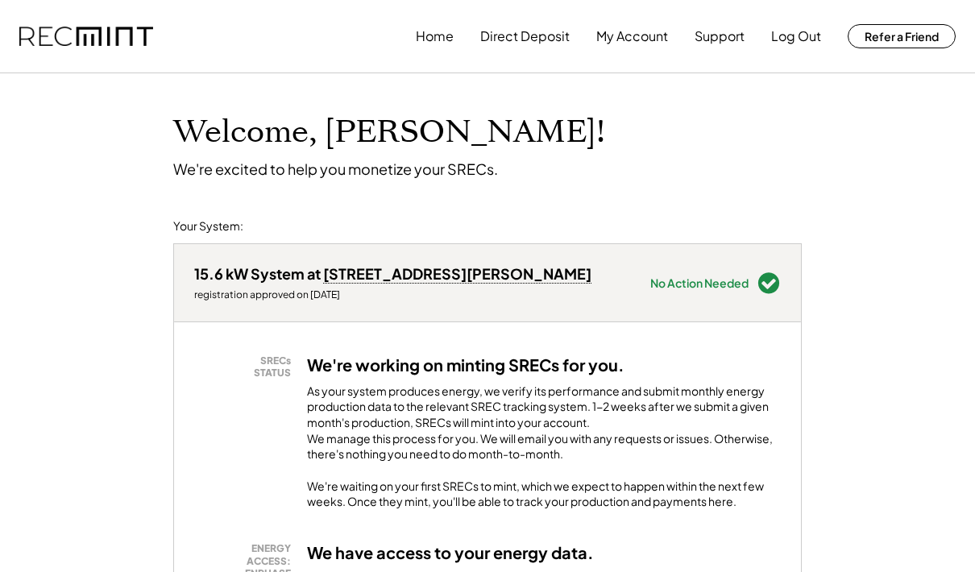
click at [623, 37] on button "My Account" at bounding box center [632, 36] width 72 height 32
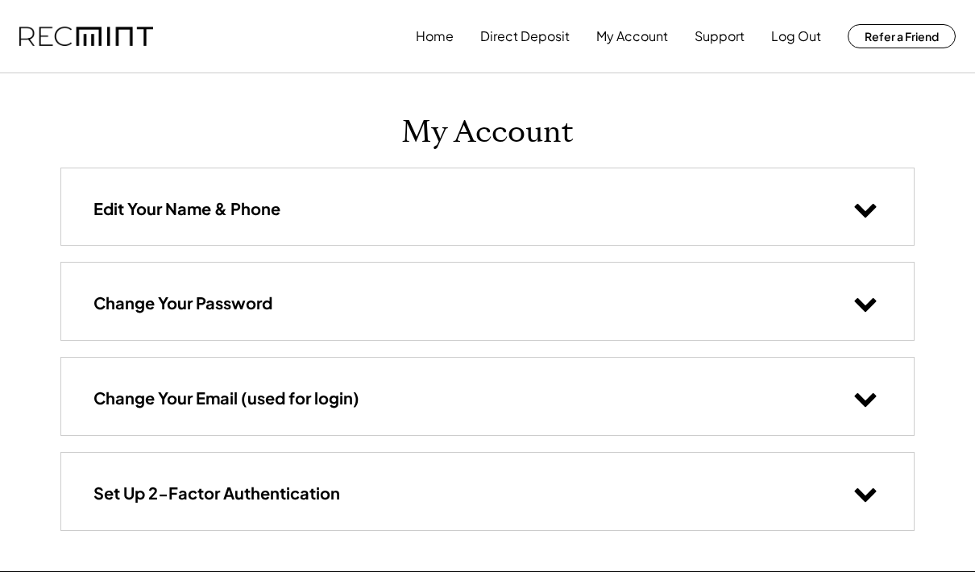
click at [514, 35] on button "Direct Deposit" at bounding box center [524, 36] width 89 height 32
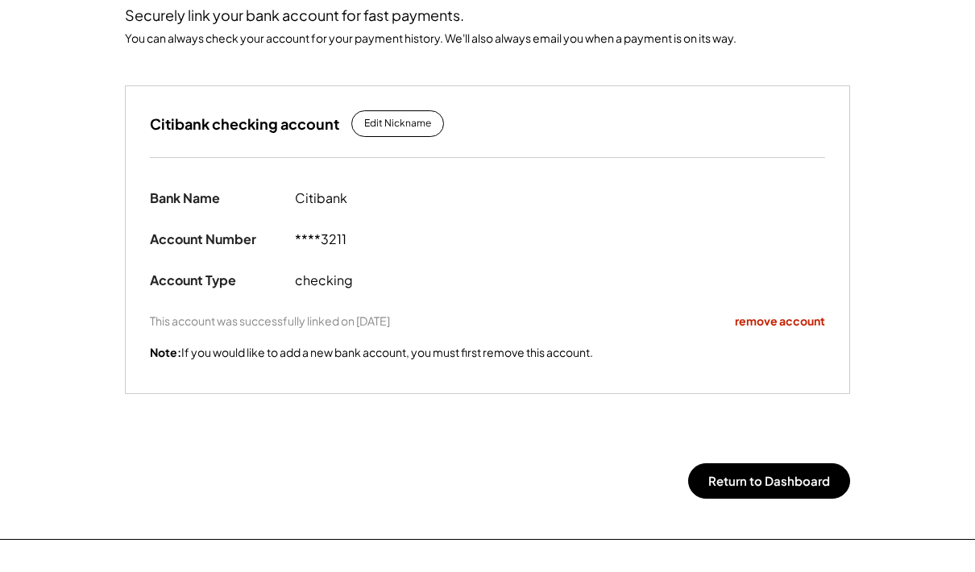
scroll to position [314, 0]
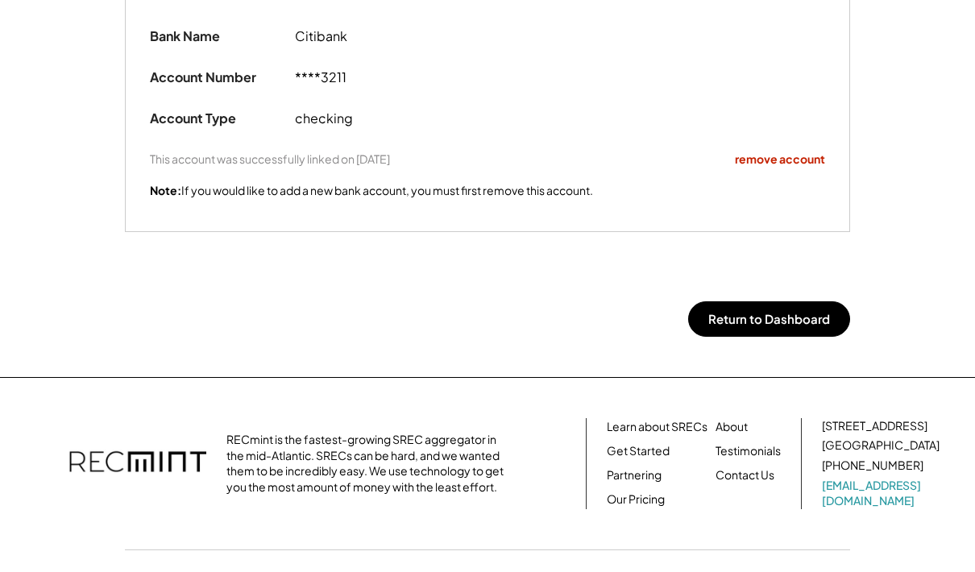
click at [738, 316] on button "Return to Dashboard" at bounding box center [769, 318] width 162 height 35
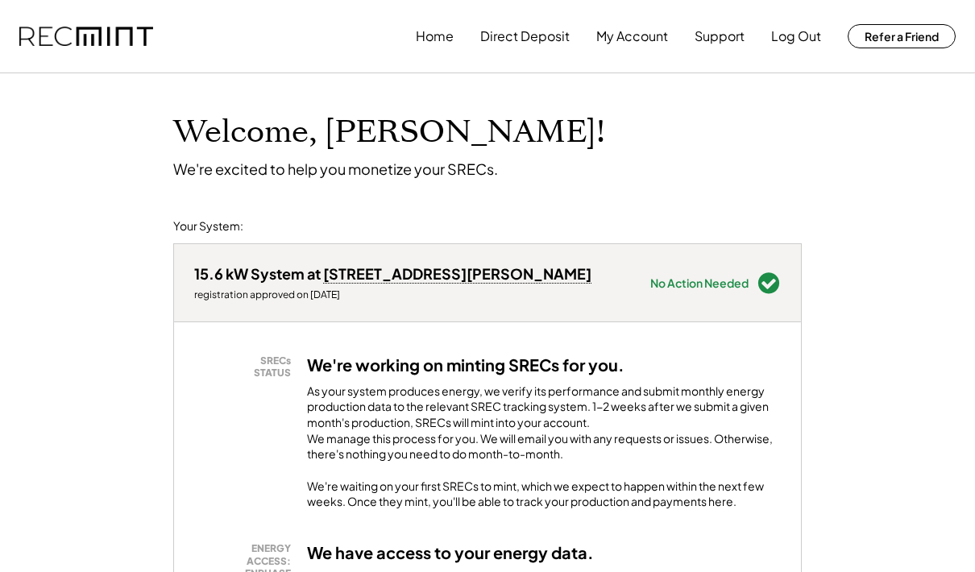
click at [435, 37] on button "Home" at bounding box center [435, 36] width 38 height 32
click at [404, 269] on div "15.6 kW System at 20437 Peckham St" at bounding box center [392, 273] width 397 height 19
click at [702, 280] on div "No Action Needed" at bounding box center [699, 282] width 98 height 11
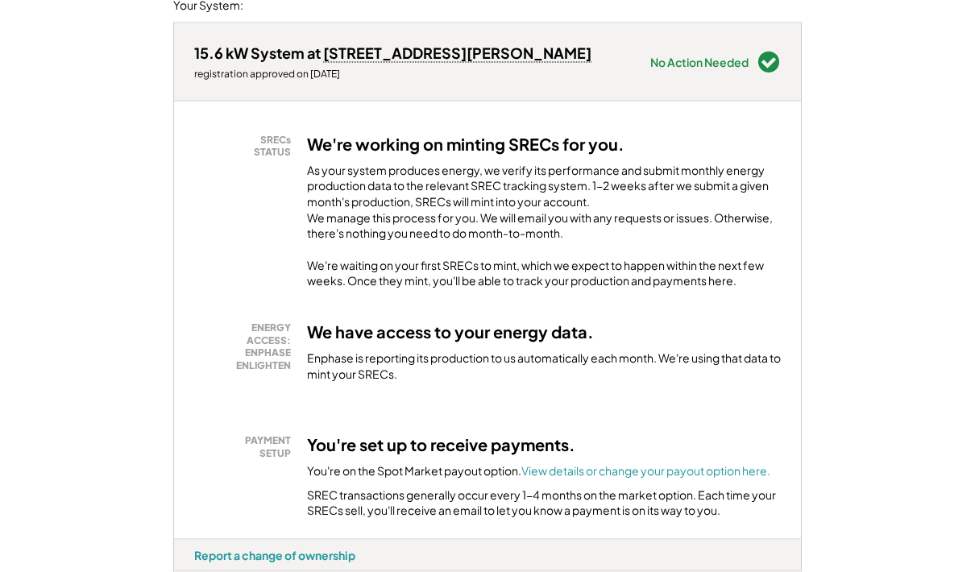
scroll to position [223, 0]
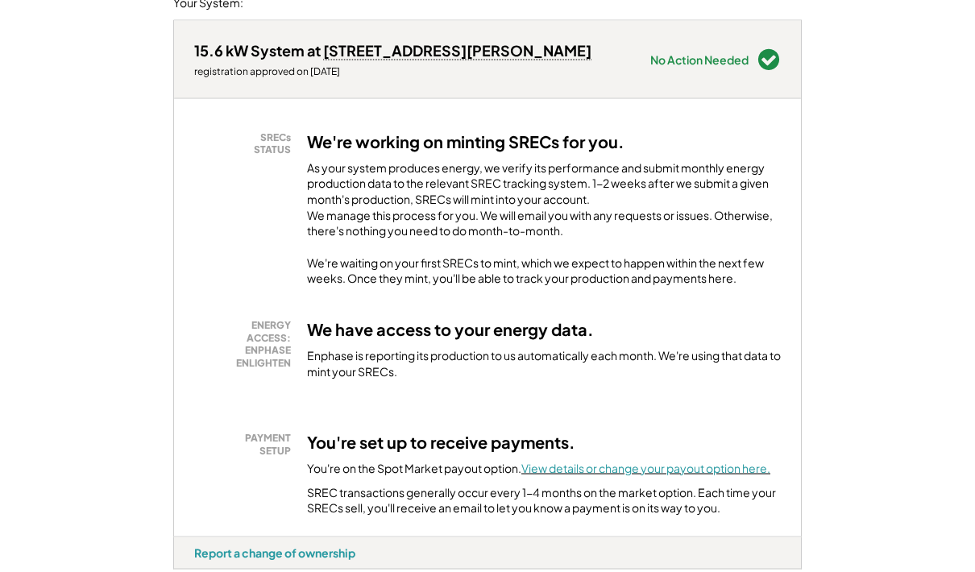
click at [609, 475] on font "View details or change your payout option here." at bounding box center [645, 468] width 249 height 14
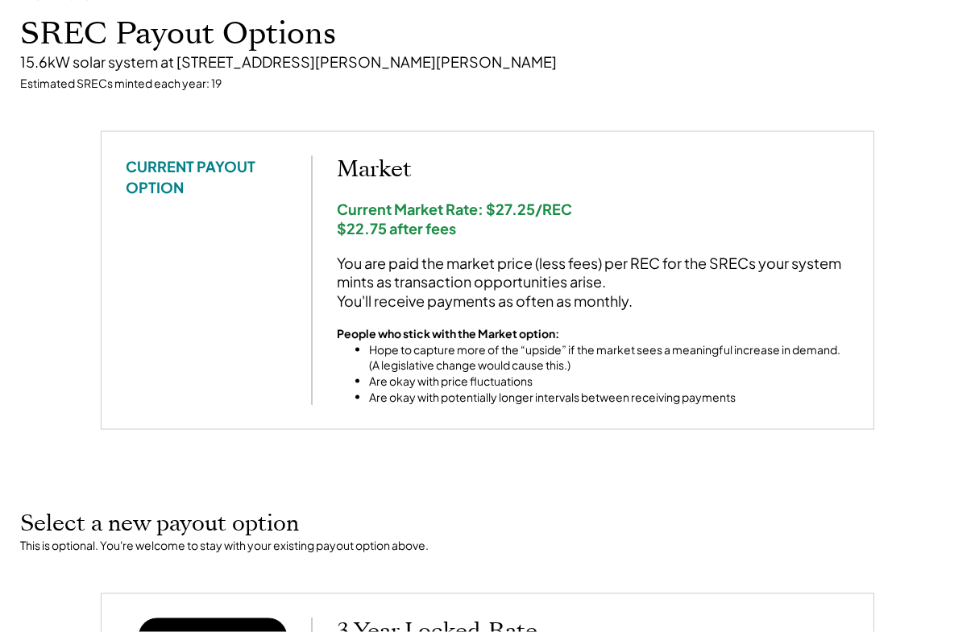
click at [903, 538] on div "This is optional. You're welcome to stay with your existing payout option above." at bounding box center [487, 546] width 934 height 16
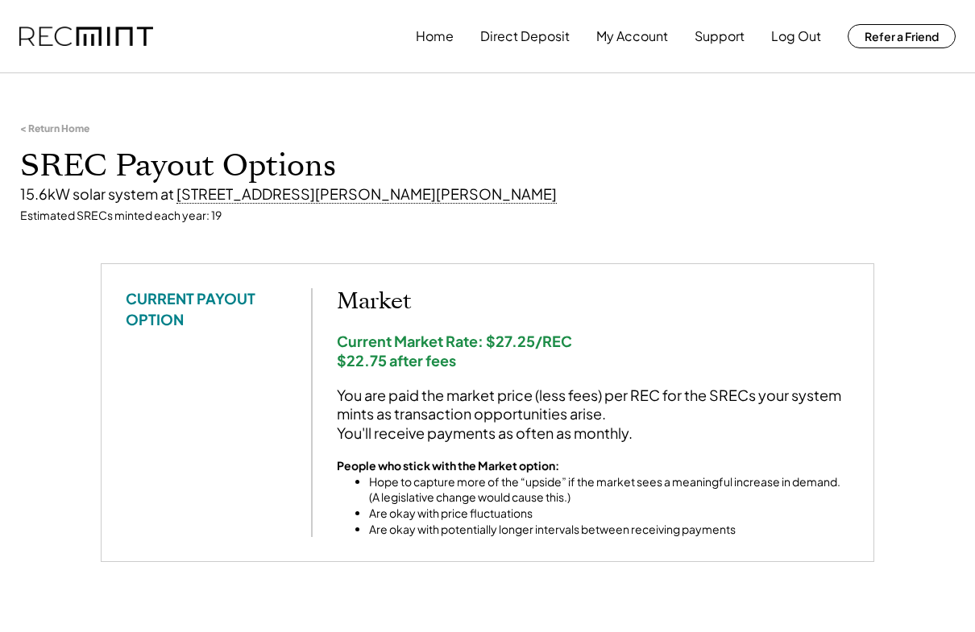
click at [632, 39] on button "My Account" at bounding box center [632, 36] width 72 height 32
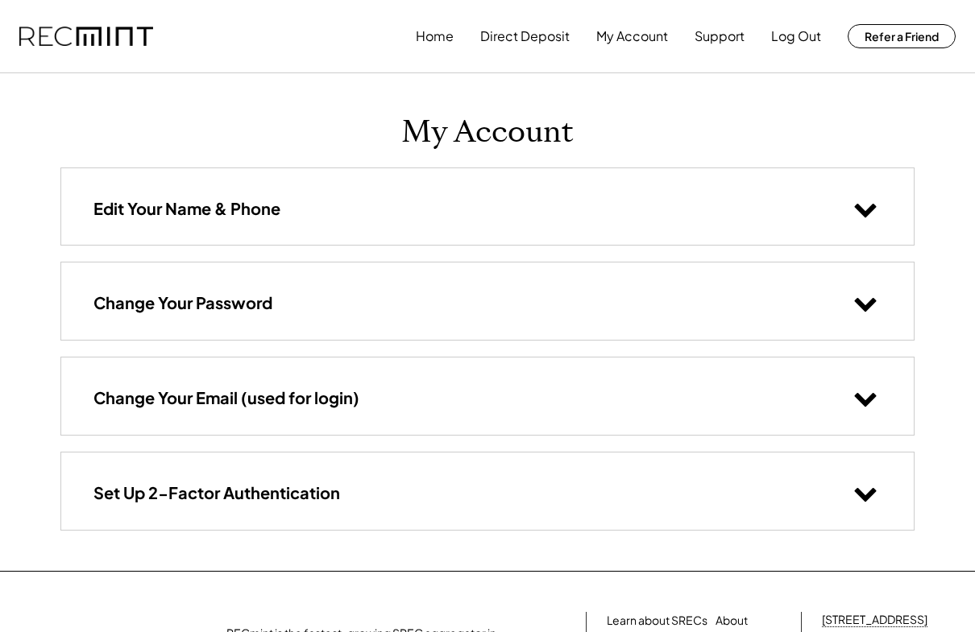
click at [533, 39] on button "Direct Deposit" at bounding box center [524, 36] width 89 height 32
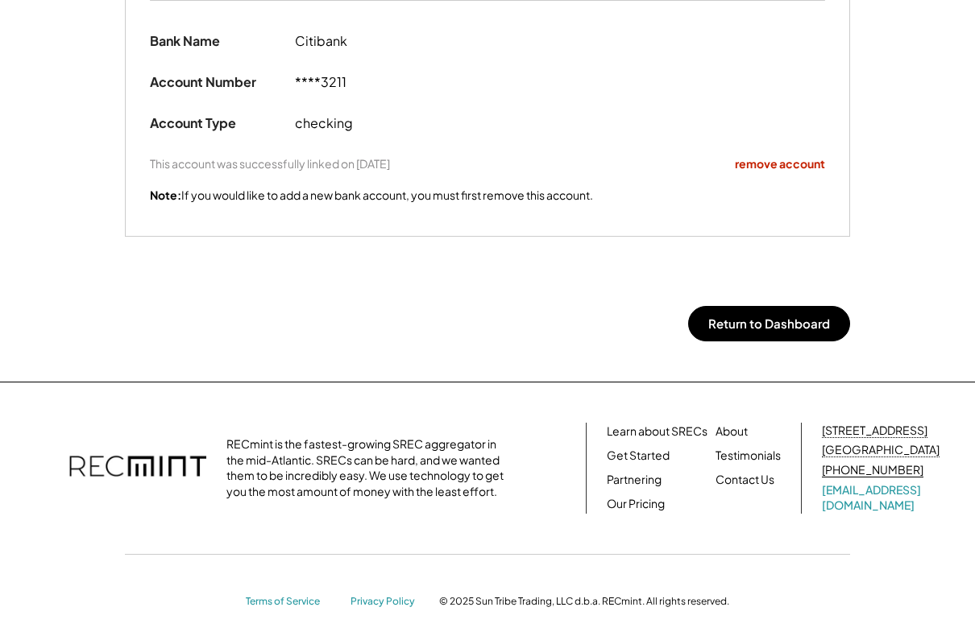
scroll to position [314, 0]
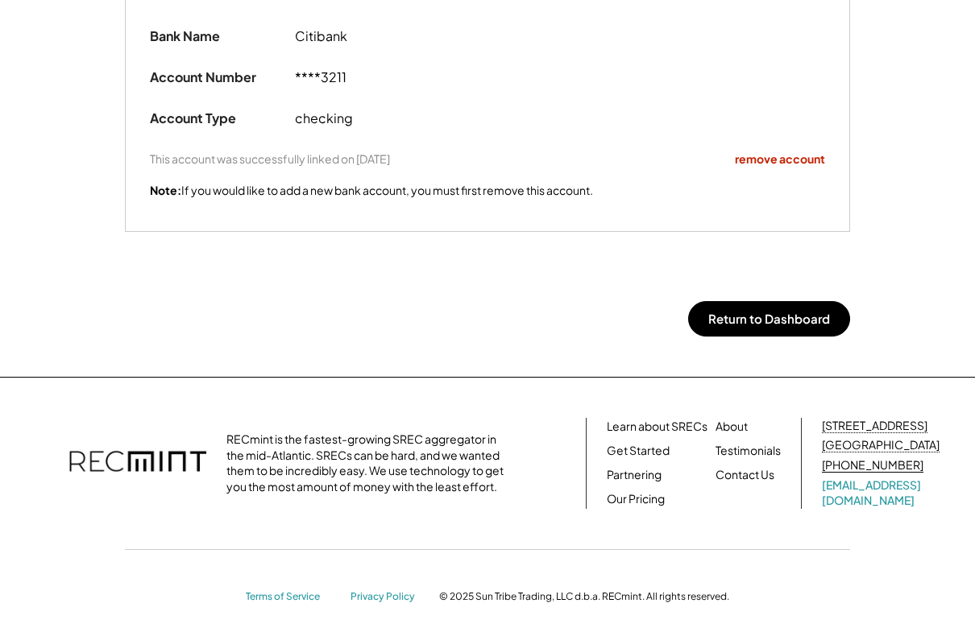
click at [768, 321] on button "Return to Dashboard" at bounding box center [769, 318] width 162 height 35
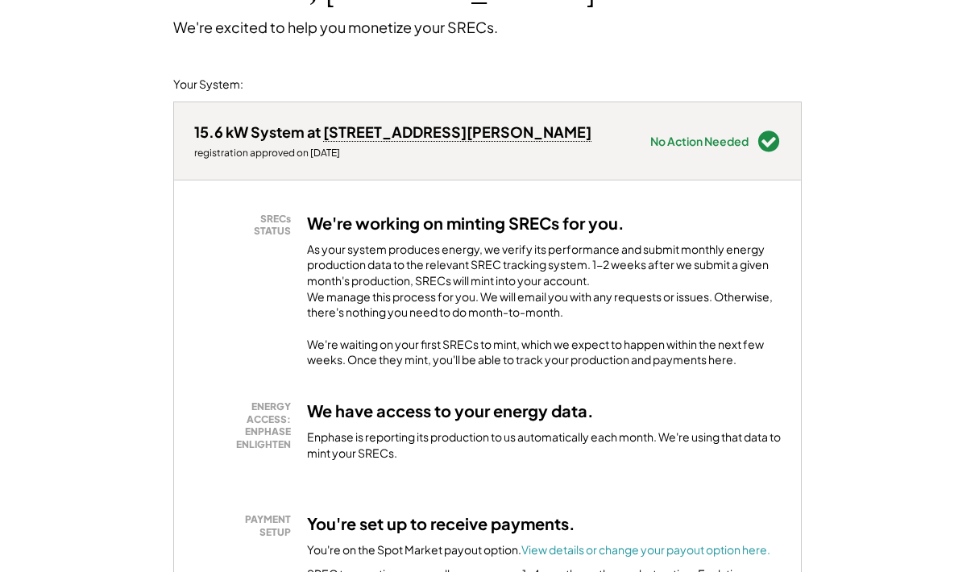
scroll to position [143, 0]
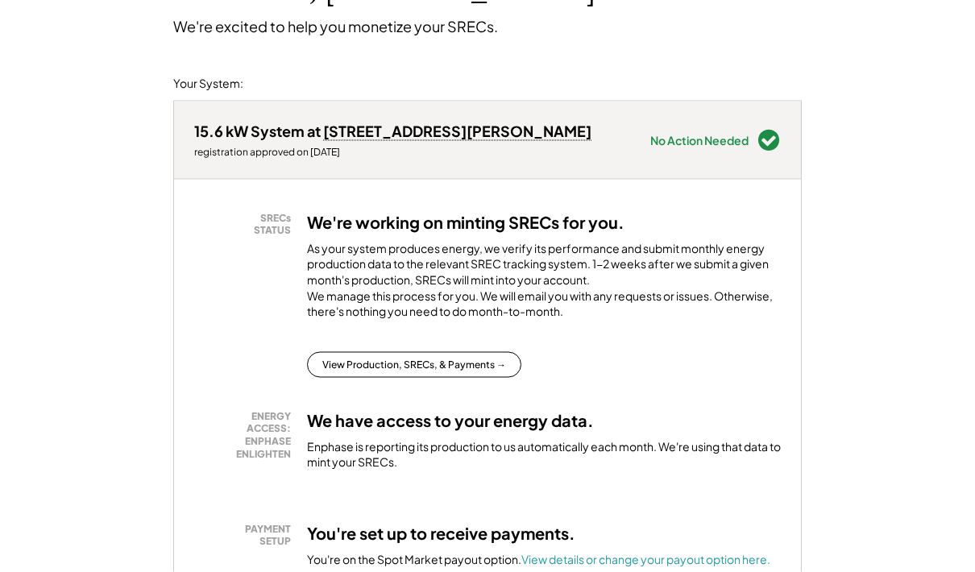
click at [470, 378] on button "View Production, SRECs, & Payments →" at bounding box center [414, 365] width 214 height 26
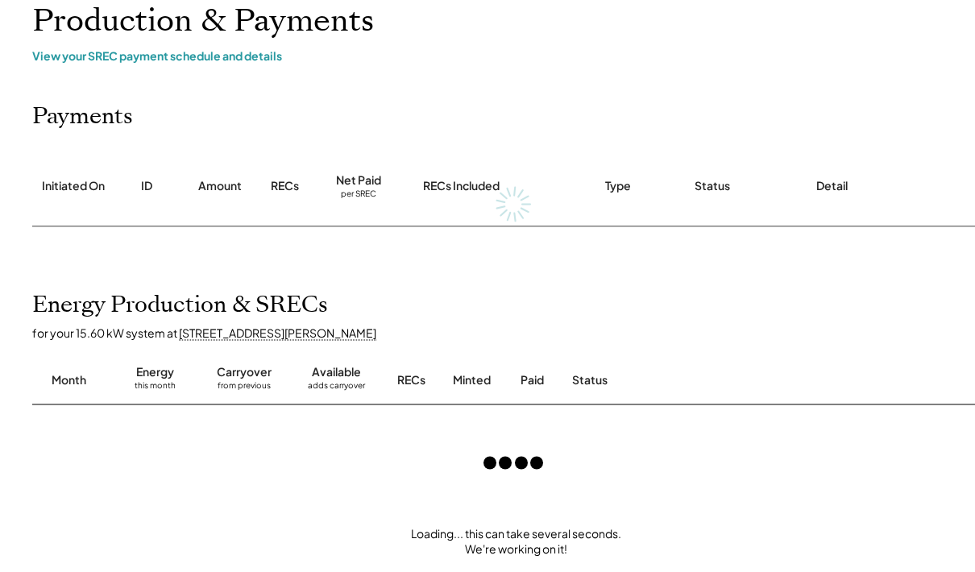
scroll to position [140, 0]
